Goal: Task Accomplishment & Management: Manage account settings

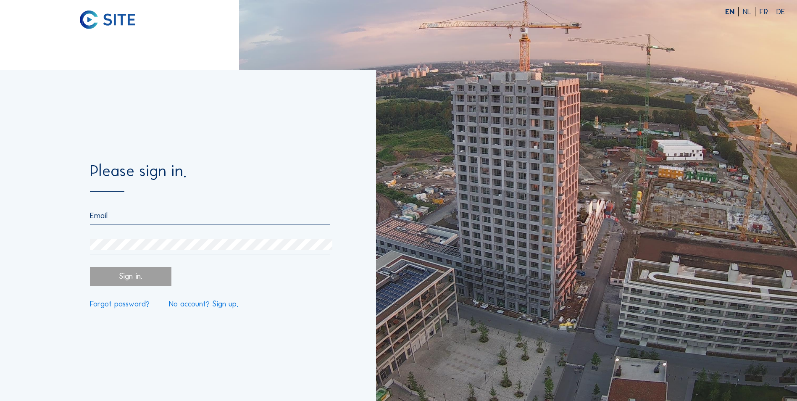
click at [122, 218] on input "email" at bounding box center [210, 215] width 240 height 10
type input "[EMAIL_ADDRESS][PERSON_NAME][DOMAIN_NAME]"
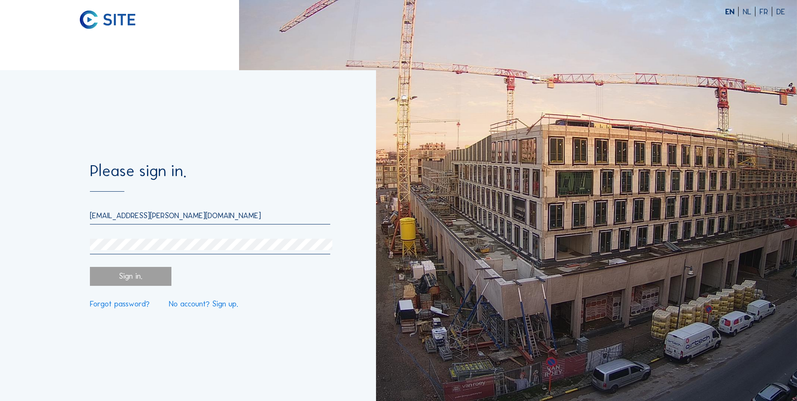
click at [129, 304] on link "Forgot password?" at bounding box center [120, 304] width 60 height 8
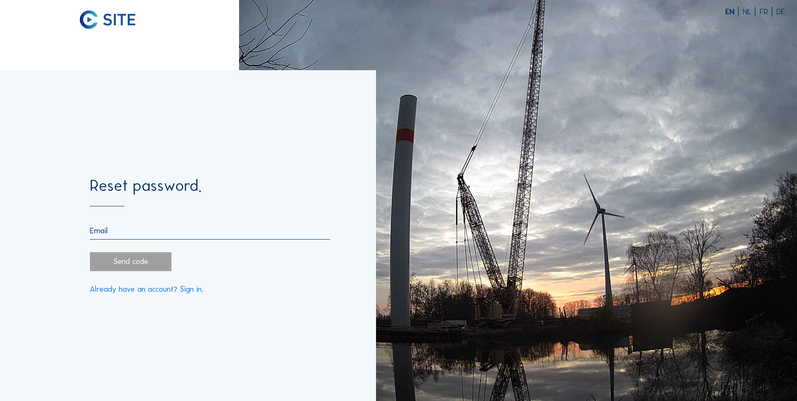
click at [120, 235] on input "email" at bounding box center [210, 231] width 240 height 10
type input "[EMAIL_ADDRESS][PERSON_NAME][DOMAIN_NAME]"
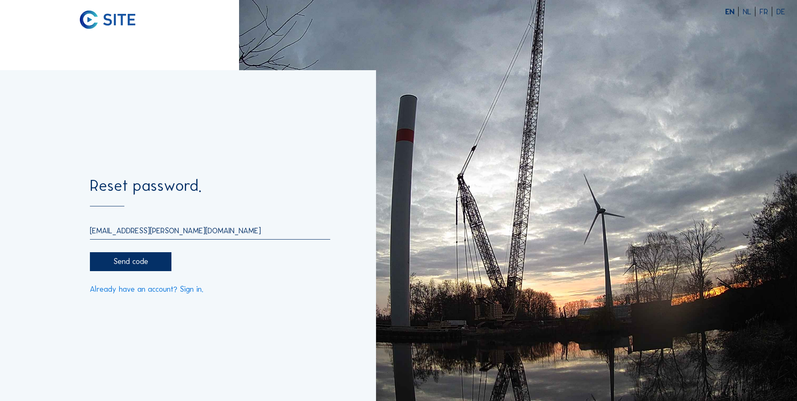
click at [134, 263] on div "Send code" at bounding box center [130, 261] width 81 height 19
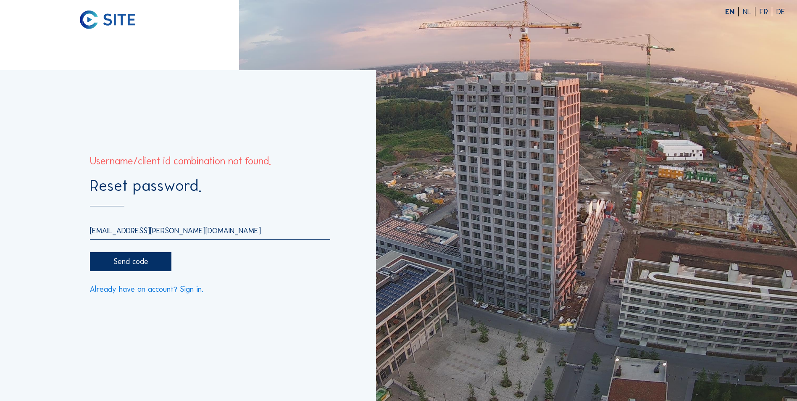
click at [404, 29] on img at bounding box center [518, 200] width 558 height 401
